Goal: Information Seeking & Learning: Learn about a topic

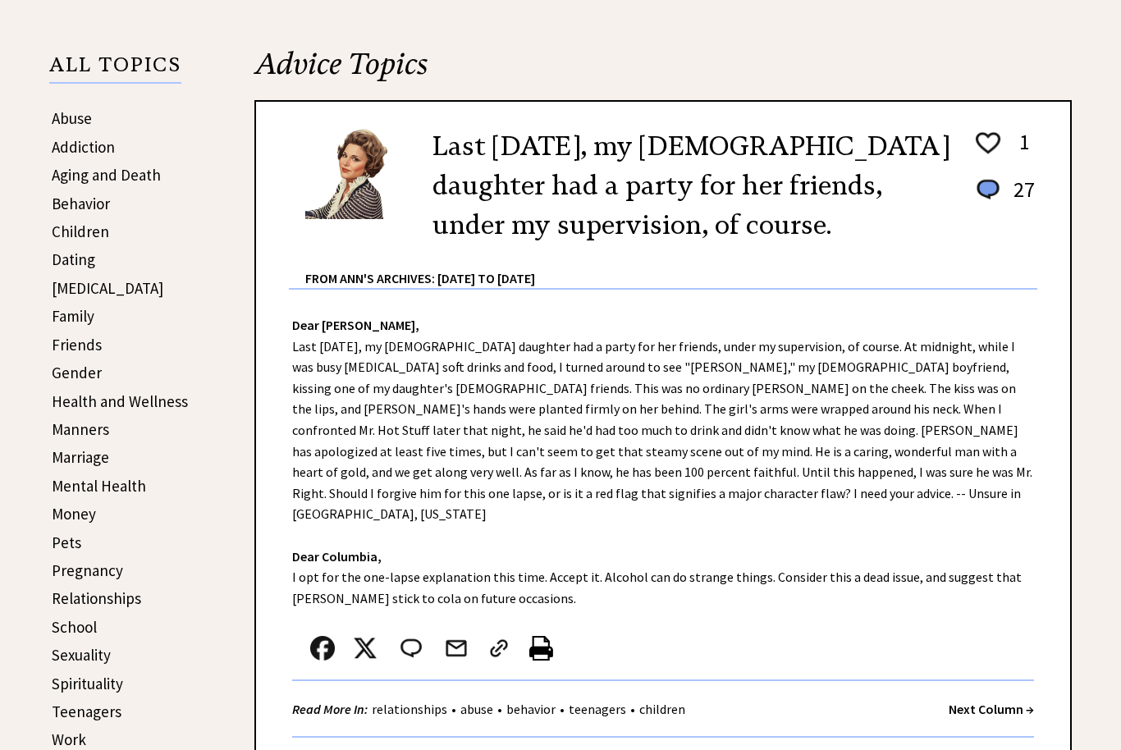
scroll to position [322, 0]
click at [74, 322] on link "Family" at bounding box center [73, 317] width 43 height 20
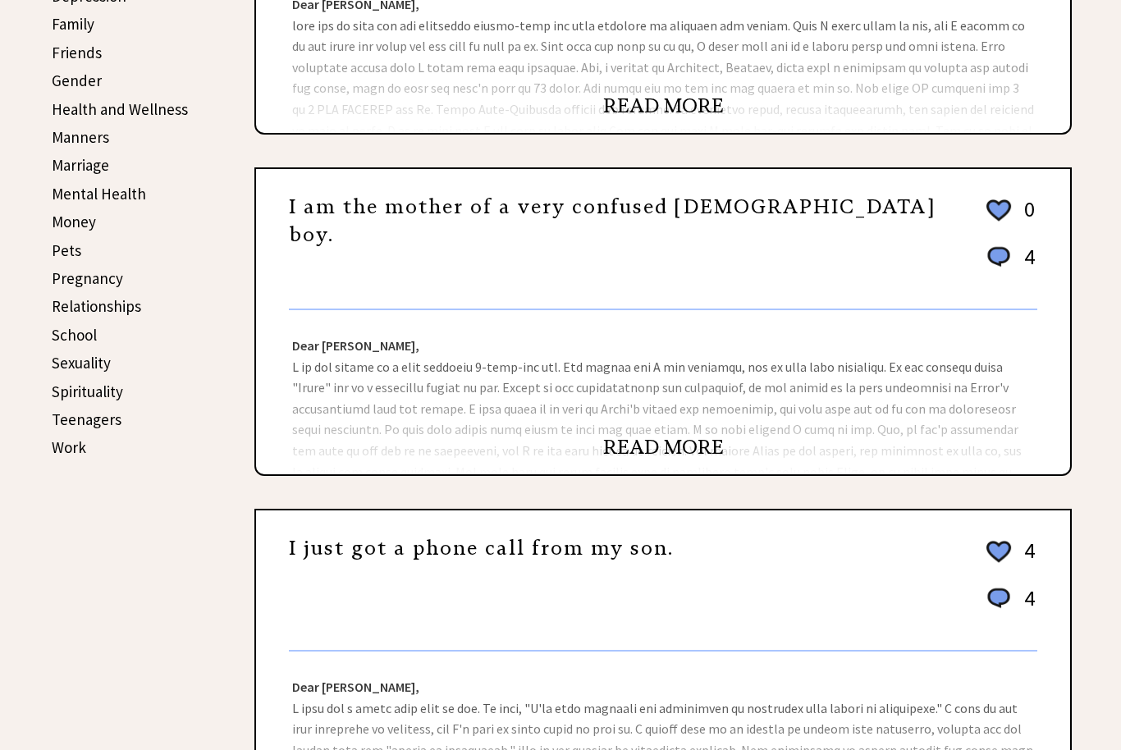
scroll to position [610, 0]
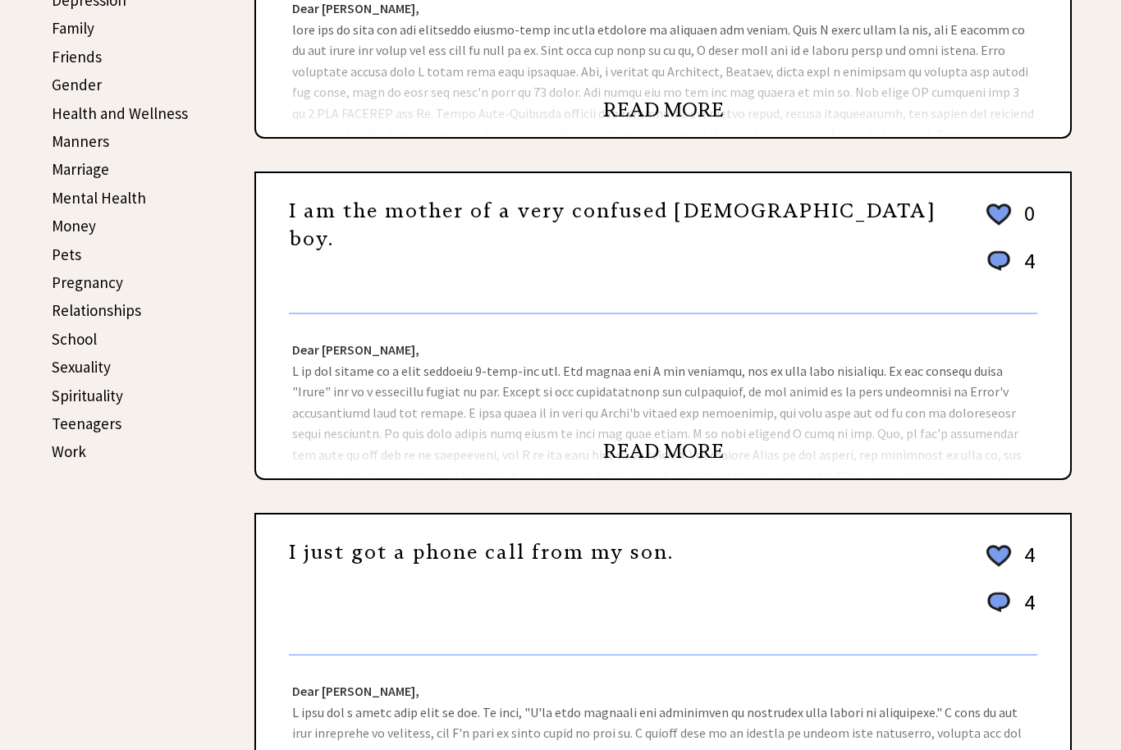
click at [723, 441] on div "Dear [PERSON_NAME], Dear [US_STATE] Mom, You must meet with your former husband…" at bounding box center [663, 397] width 814 height 164
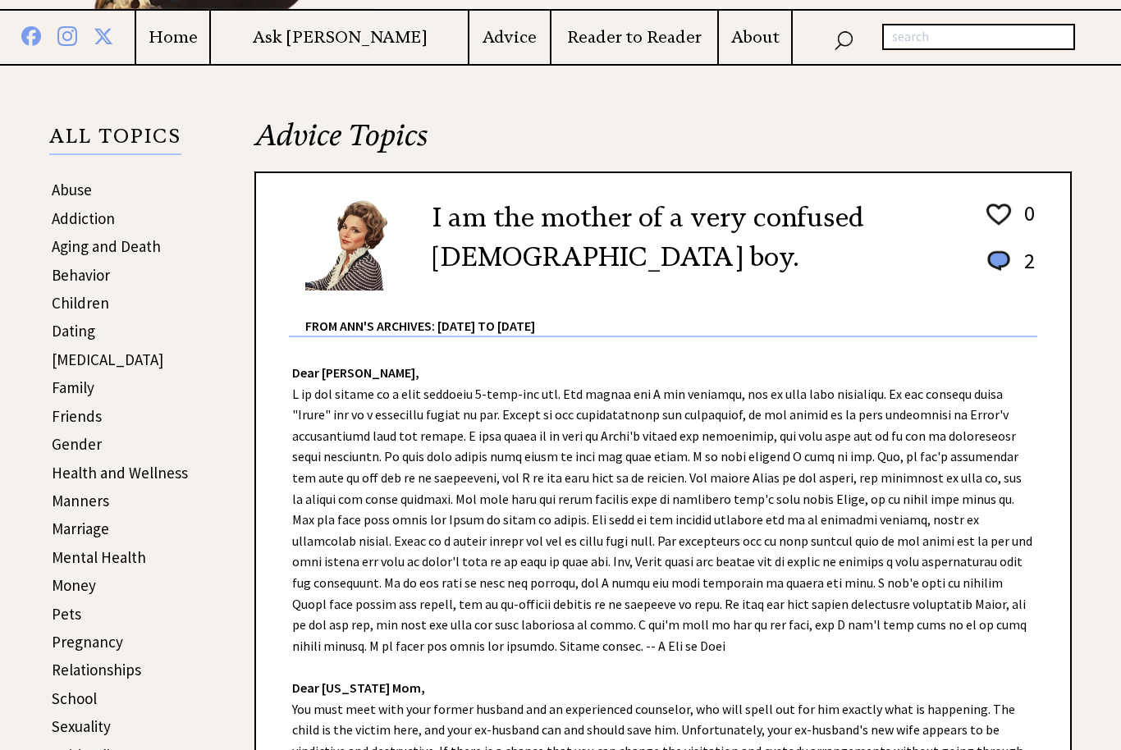
scroll to position [233, 0]
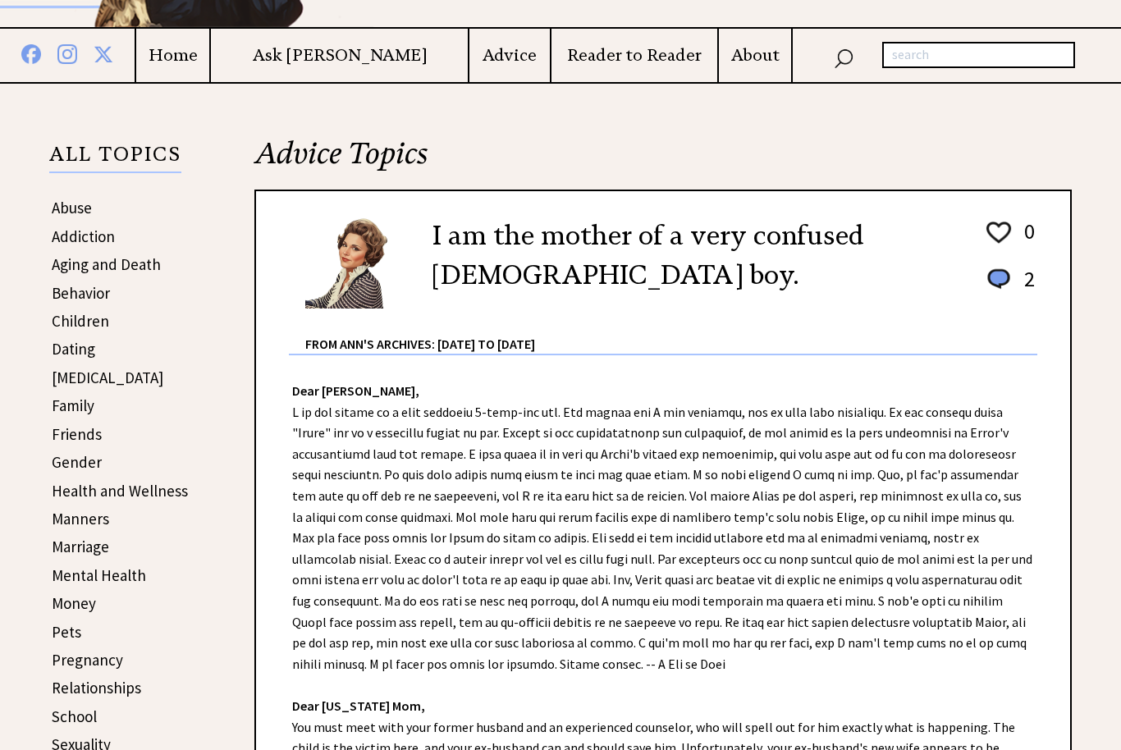
click at [67, 413] on link "Family" at bounding box center [73, 406] width 43 height 20
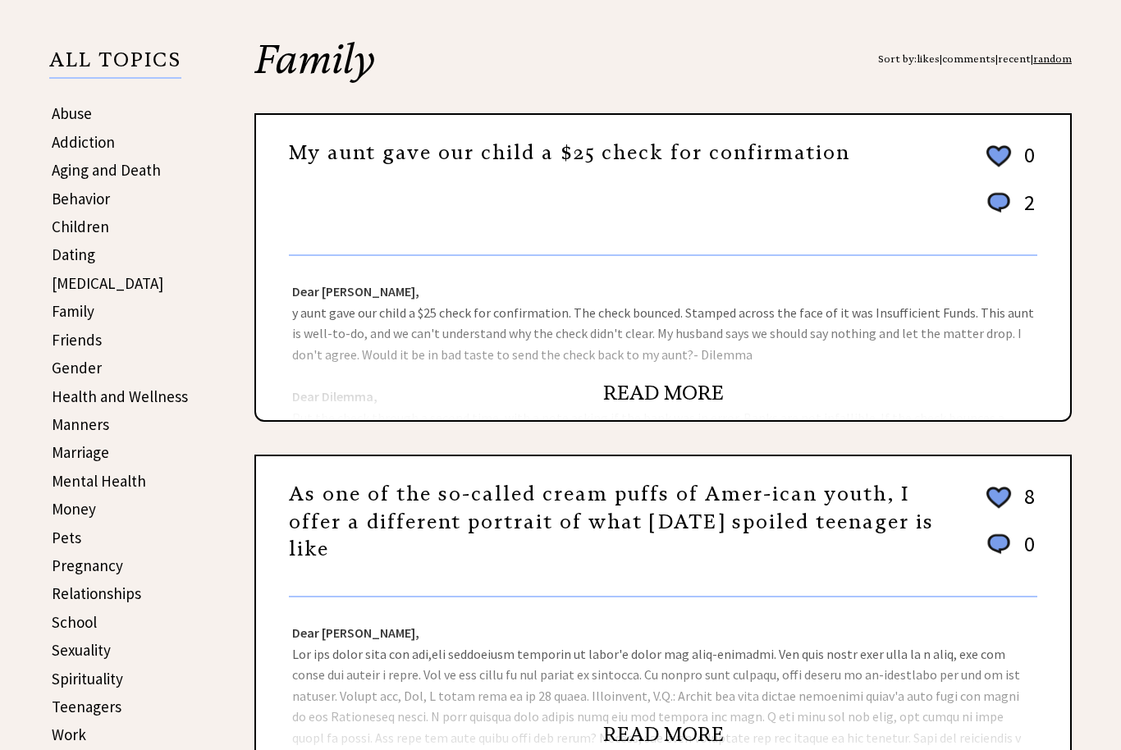
scroll to position [325, 0]
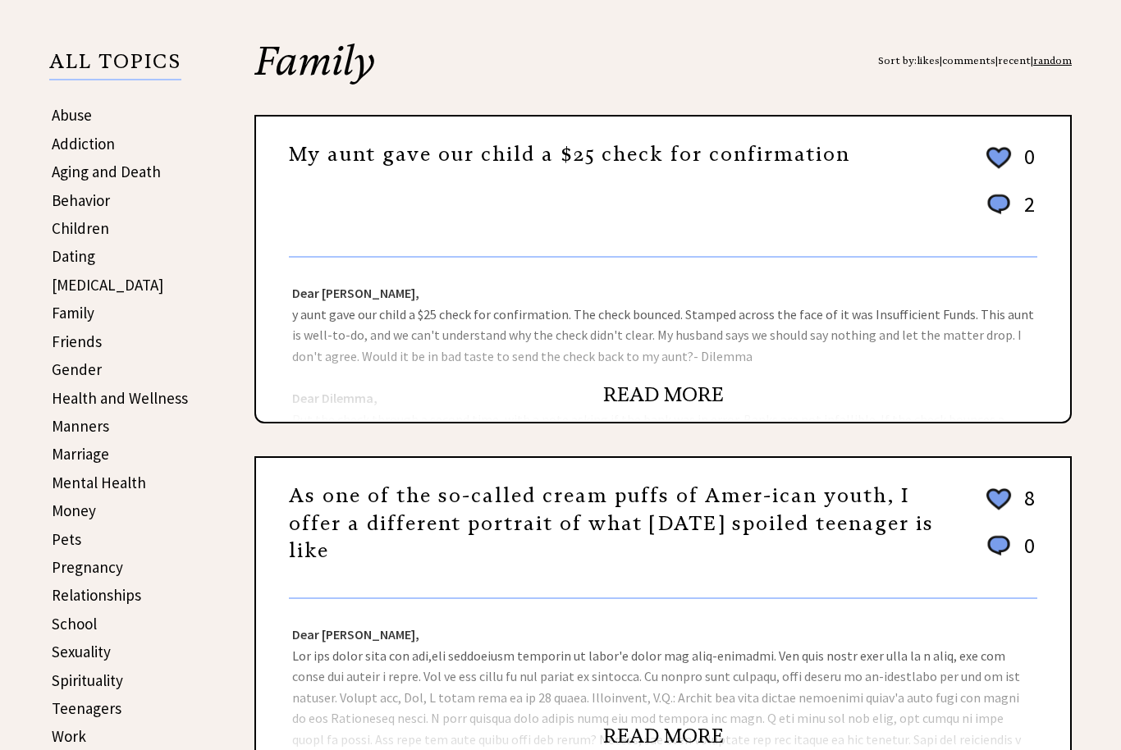
click at [721, 376] on div "Dear Ann Landers, y aunt gave our child a $25 check for confirmation. The check…" at bounding box center [663, 341] width 814 height 164
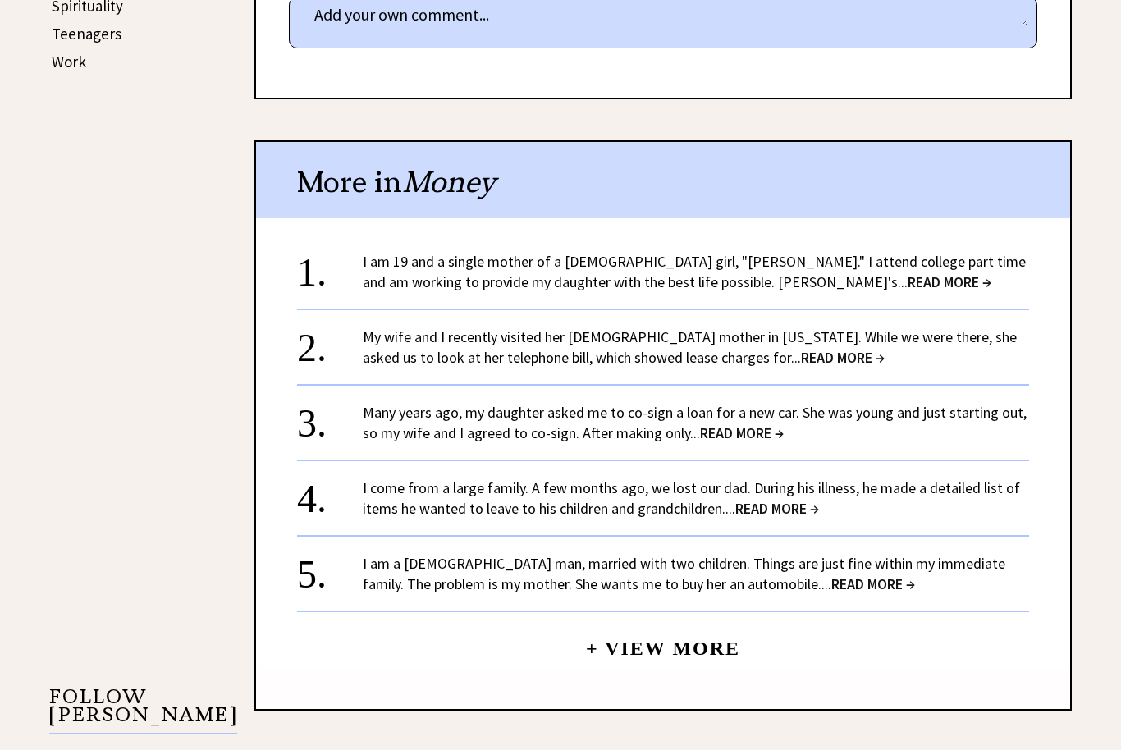
scroll to position [997, 0]
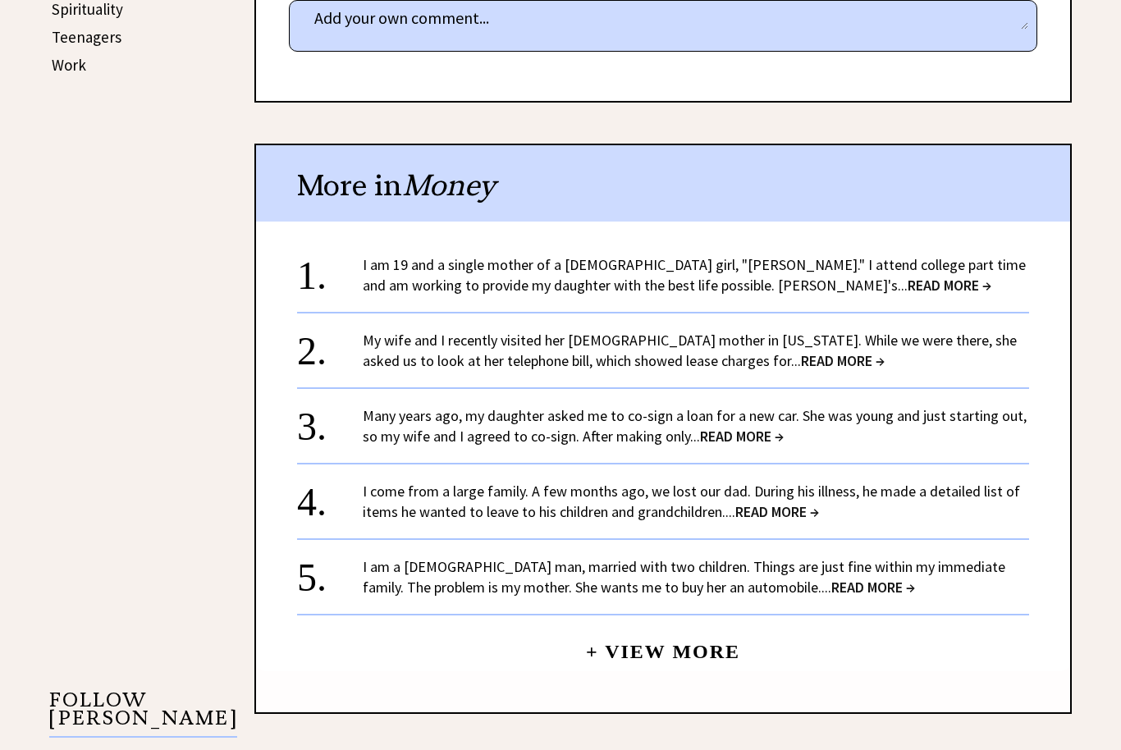
click at [739, 268] on link "I am 19 and a single mother of a 1-year-old girl, "Amanda." I attend college pa…" at bounding box center [694, 274] width 663 height 39
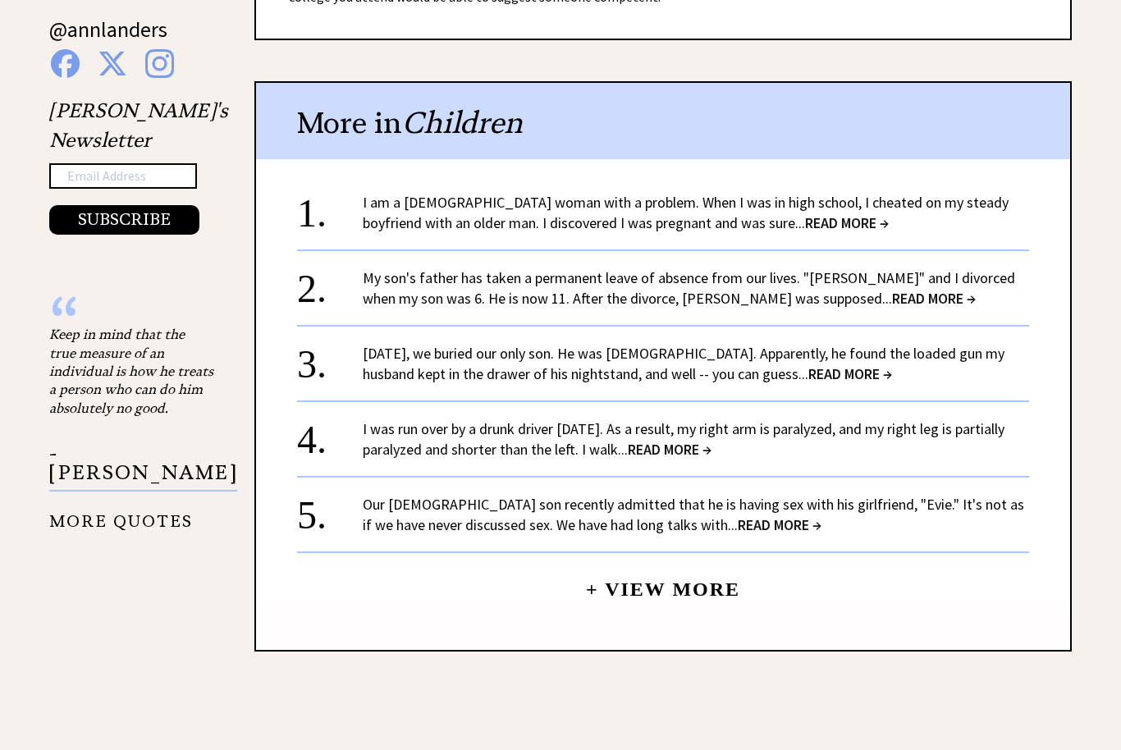
scroll to position [1733, 0]
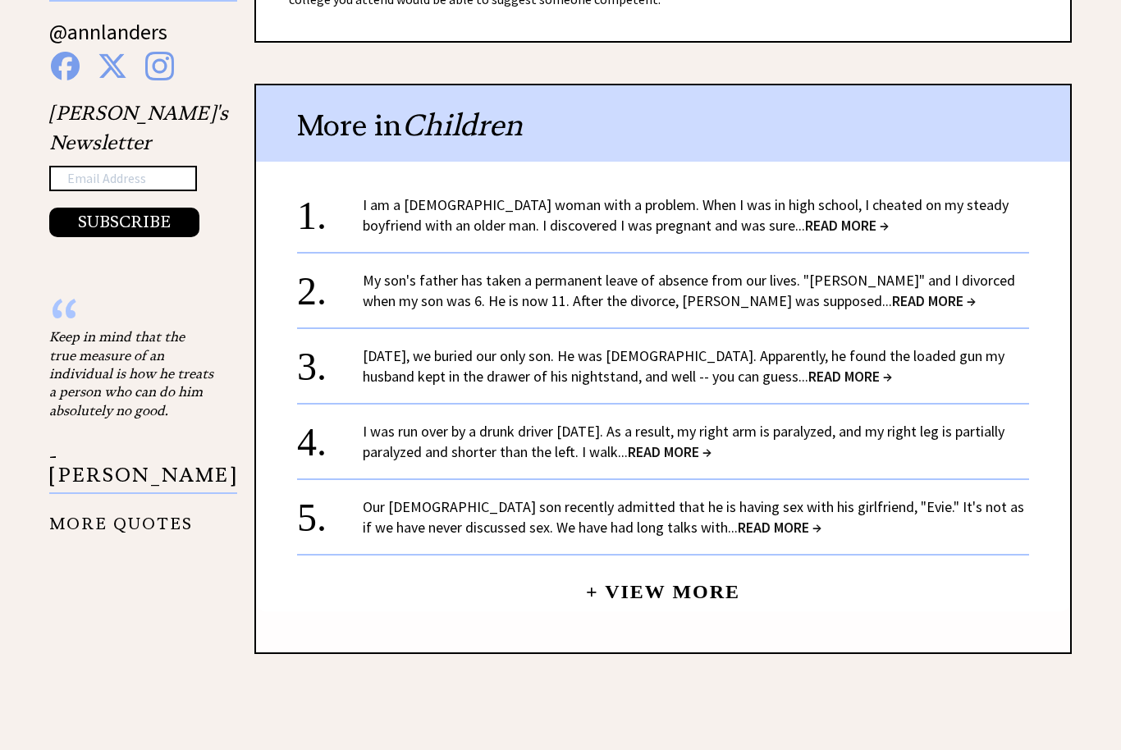
click at [723, 271] on link "My son's father has taken a permanent leave of absence from our lives. "[PERSON…" at bounding box center [689, 290] width 652 height 39
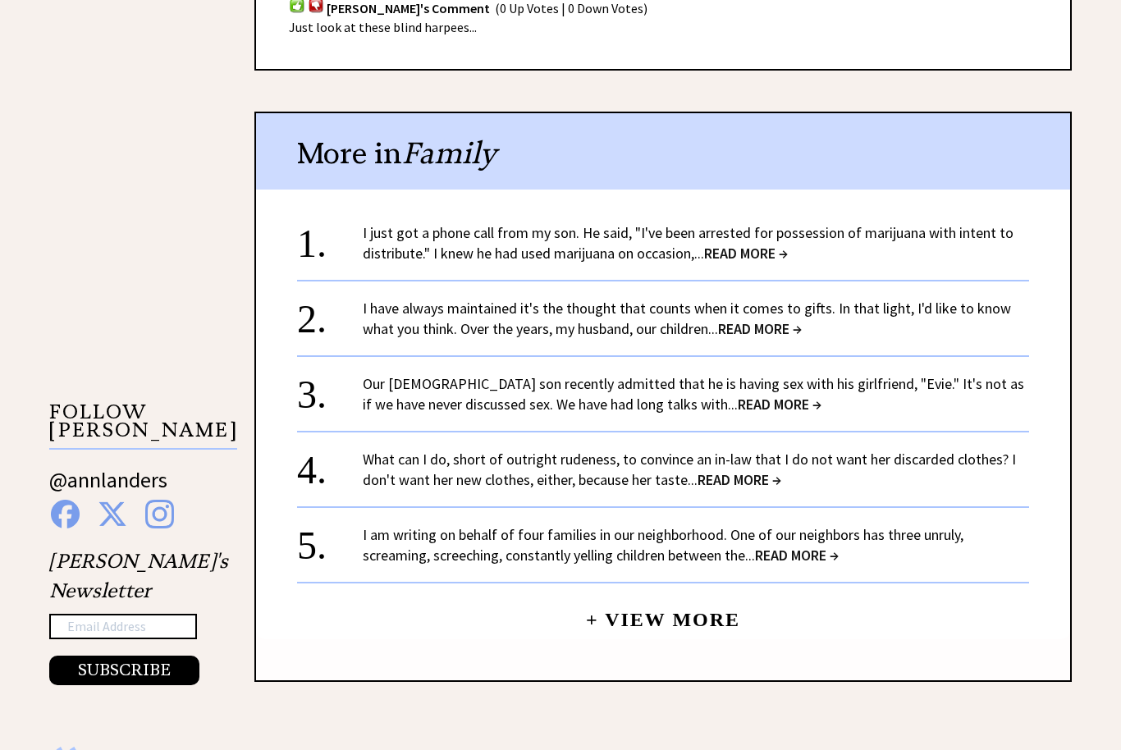
scroll to position [1412, 0]
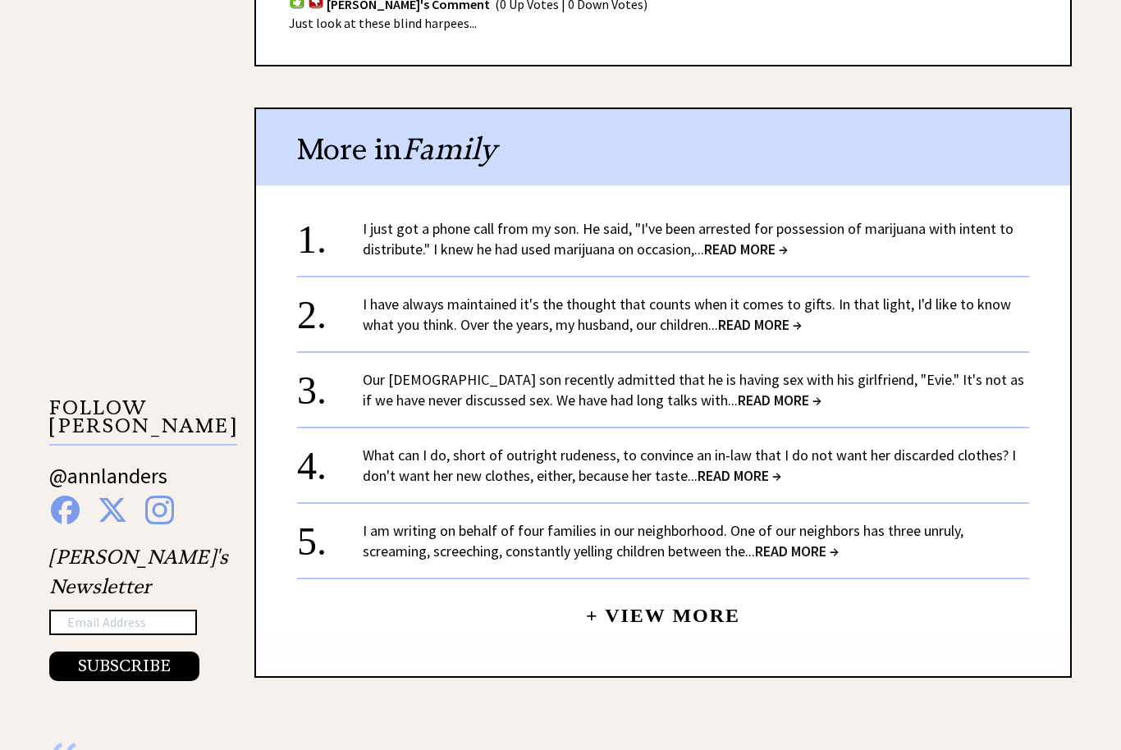
click at [780, 251] on span "READ MORE →" at bounding box center [746, 249] width 84 height 19
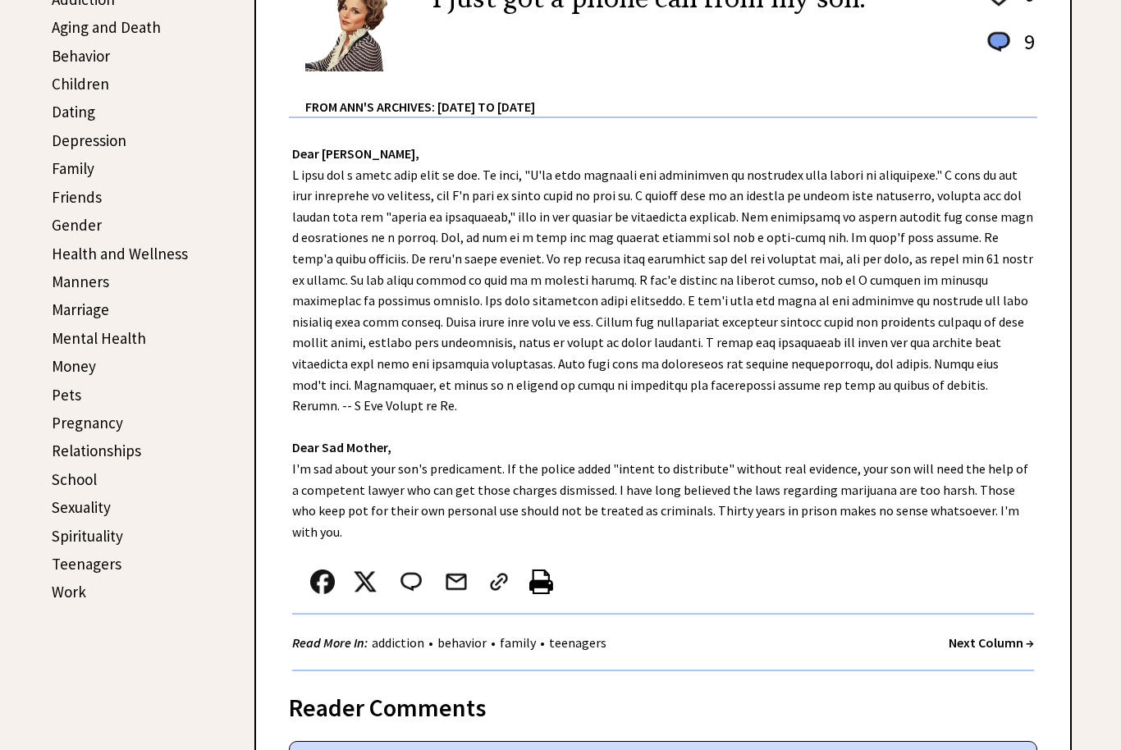
scroll to position [470, 0]
